Goal: Information Seeking & Learning: Learn about a topic

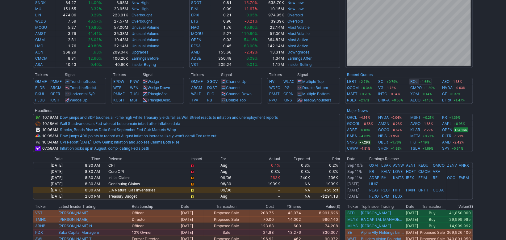
scroll to position [207, 0]
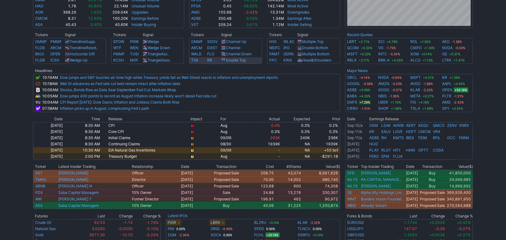
click at [205, 63] on td "TVA" at bounding box center [198, 60] width 18 height 7
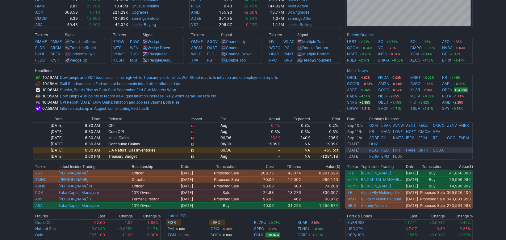
scroll to position [207, 0]
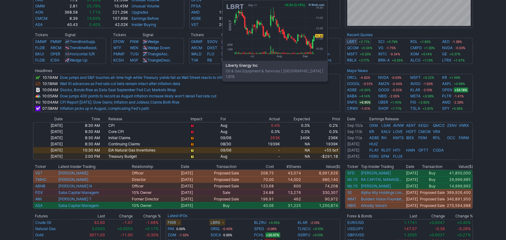
click at [355, 40] on link "LBRT" at bounding box center [352, 42] width 10 height 6
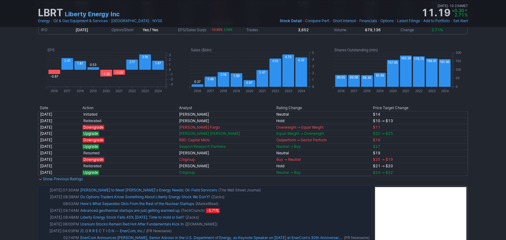
click at [48, 20] on link "Energy" at bounding box center [44, 21] width 12 height 6
click at [48, 25] on div "LBRT Liberty Energy Inc Last Close Sep 11 • 10:23AM ET 11.19 Dollar change +0.3…" at bounding box center [253, 13] width 440 height 27
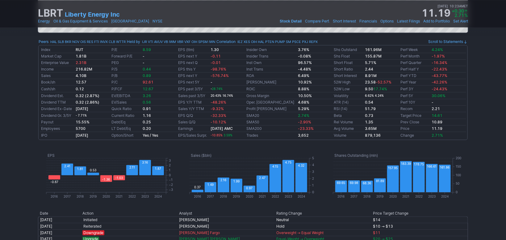
scroll to position [353, 0]
